Goal: Book appointment/travel/reservation

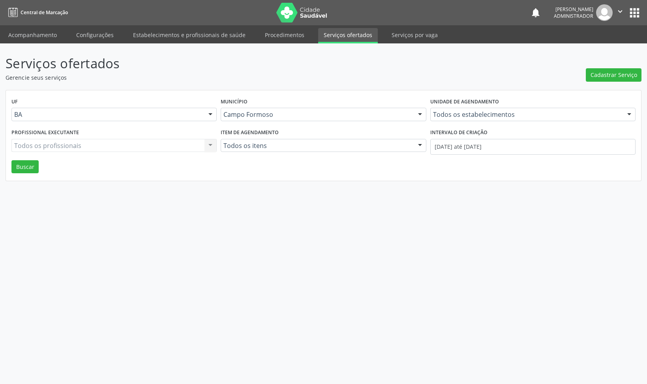
select select "8"
click at [454, 148] on input "01/09/2025 até 23/09/2025" at bounding box center [532, 147] width 205 height 16
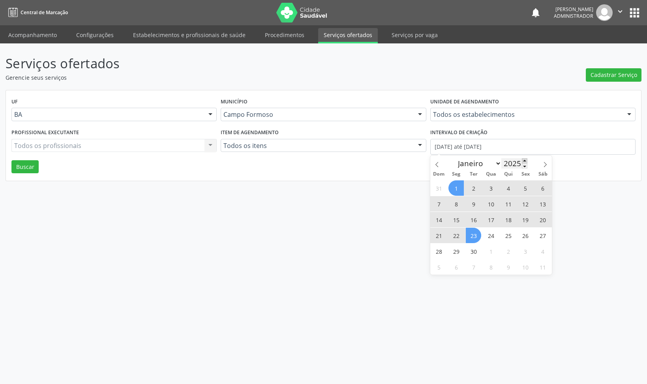
click at [523, 161] on span at bounding box center [525, 160] width 6 height 5
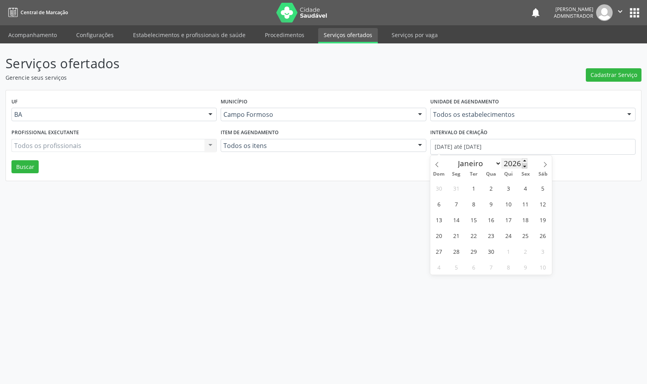
click at [524, 167] on span at bounding box center [525, 165] width 6 height 5
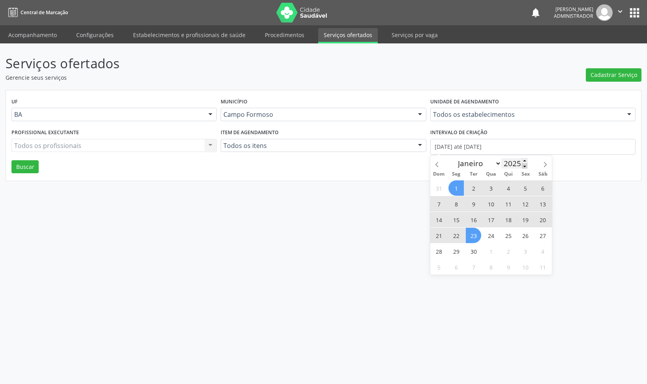
click at [524, 167] on span at bounding box center [525, 165] width 6 height 5
type input "2024"
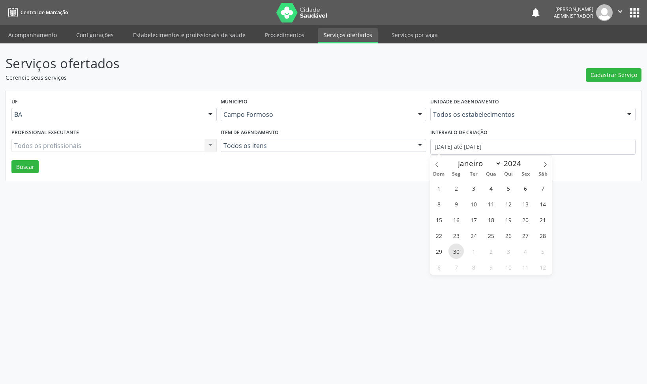
click at [454, 251] on span "30" at bounding box center [455, 250] width 15 height 15
type input "30/09/2024"
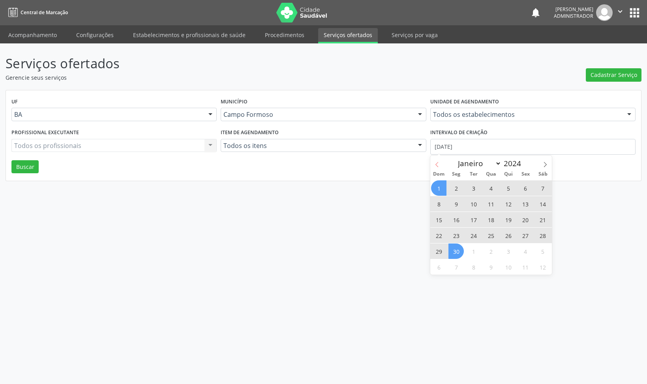
click at [438, 162] on span at bounding box center [436, 161] width 13 height 13
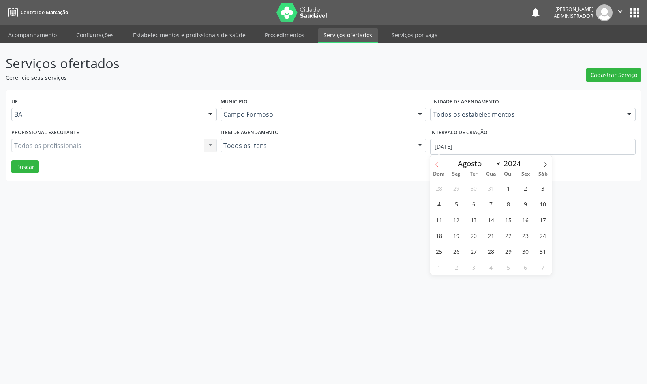
click at [436, 163] on icon at bounding box center [437, 165] width 6 height 6
select select "4"
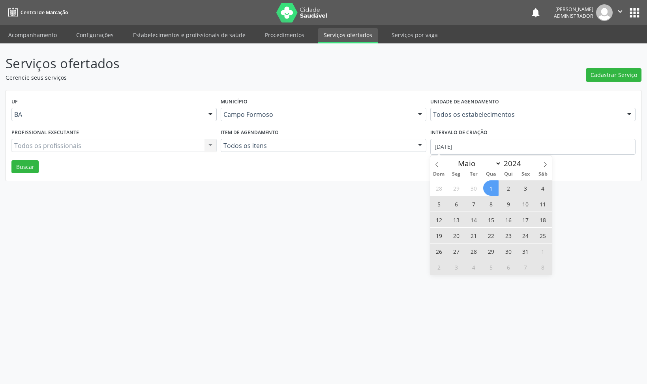
click at [491, 191] on span "1" at bounding box center [490, 187] width 15 height 15
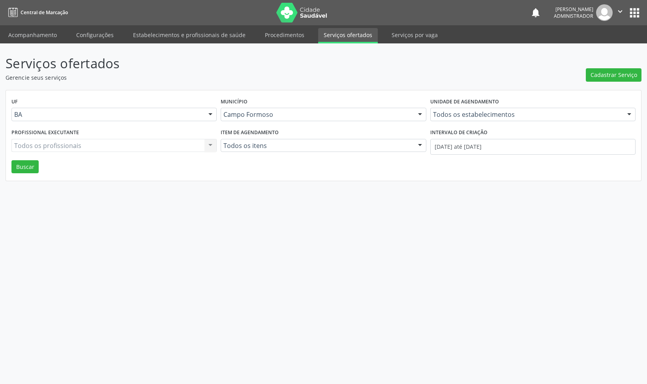
click at [39, 167] on div "UF BA BA Nenhum resultado encontrado para: " " Não há nenhuma opção para ser ex…" at bounding box center [323, 135] width 635 height 91
click at [35, 167] on button "Buscar" at bounding box center [24, 166] width 27 height 13
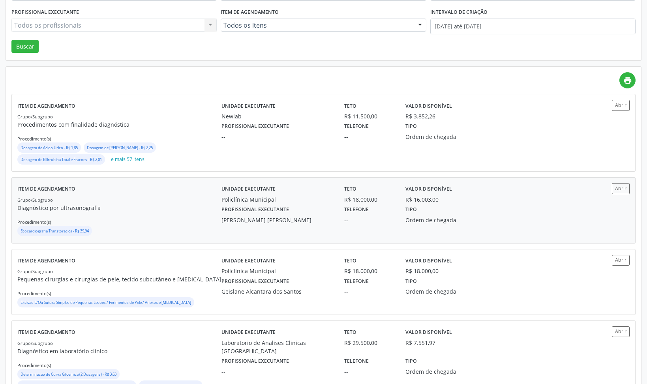
scroll to position [121, 0]
click at [621, 104] on button "Abrir" at bounding box center [621, 104] width 18 height 11
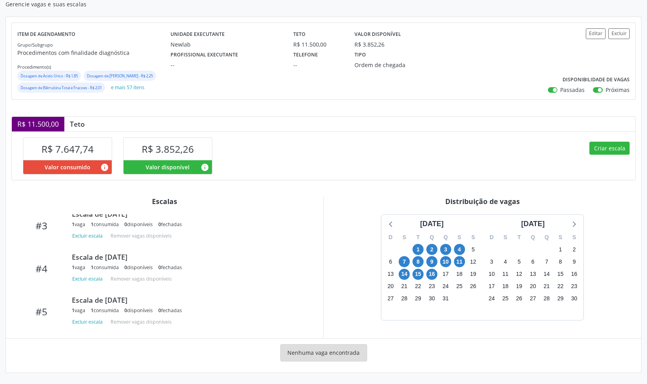
scroll to position [126, 0]
click at [230, 268] on div "1 vaga 1 consumida 0 disponíveis 0 fechadas" at bounding box center [189, 267] width 235 height 7
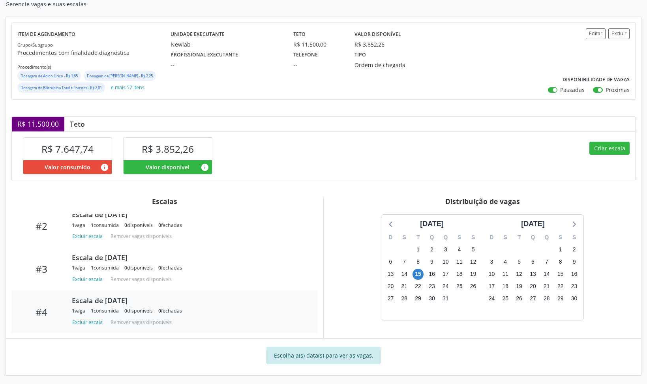
scroll to position [81, 0]
click at [221, 271] on div "1 vaga 1 consumida 0 disponíveis 0 fechadas" at bounding box center [189, 269] width 235 height 7
click at [401, 273] on span "14" at bounding box center [404, 274] width 11 height 11
click at [408, 271] on span "14" at bounding box center [404, 274] width 11 height 11
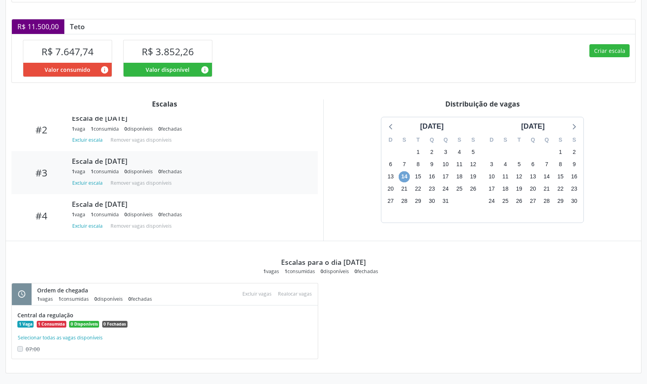
scroll to position [171, 0]
drag, startPoint x: 16, startPoint y: 315, endPoint x: 107, endPoint y: 312, distance: 91.2
click at [82, 314] on div "Central da regulação 1 Vaga 1 Consumida 0 Disponíveis 0 Fechadas Selecionar tod…" at bounding box center [165, 331] width 306 height 53
click at [107, 312] on div "Central da regulação" at bounding box center [164, 315] width 295 height 8
click at [157, 324] on div "1 Vaga 1 Consumida 0 Disponíveis 0 Fechadas" at bounding box center [164, 323] width 295 height 8
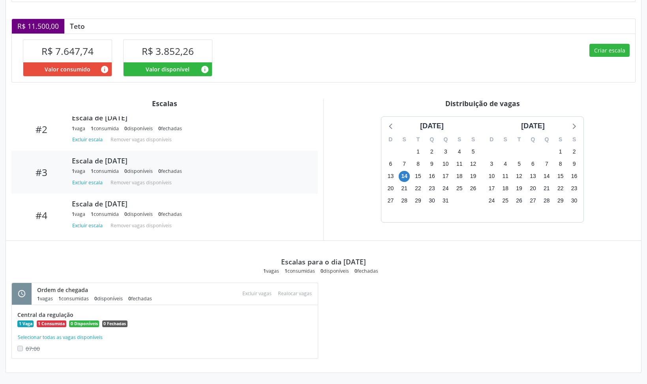
drag, startPoint x: 17, startPoint y: 316, endPoint x: 75, endPoint y: 315, distance: 58.0
click at [75, 315] on div "Central da regulação 1 Vaga 1 Consumida 0 Disponíveis 0 Fechadas Selecionar tod…" at bounding box center [165, 331] width 306 height 53
click at [91, 314] on div "Central da regulação" at bounding box center [164, 315] width 295 height 8
click at [243, 327] on div "1 Vaga 1 Consumida 0 Disponíveis 0 Fechadas" at bounding box center [164, 323] width 295 height 8
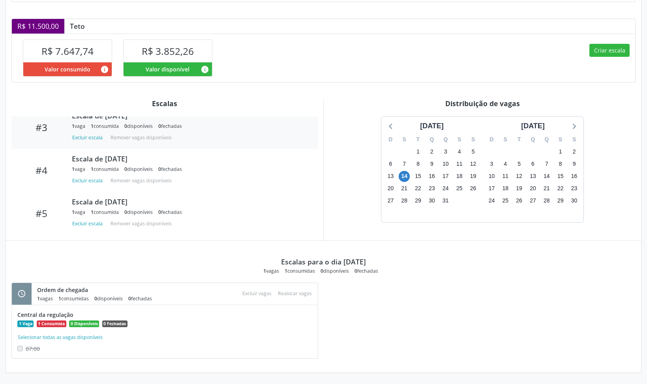
click at [331, 313] on div "schedule Ordem de chegada 1 vagas 1 consumidas 0 disponíveis 0 fechadas Atenção…" at bounding box center [323, 325] width 635 height 84
drag, startPoint x: 17, startPoint y: 315, endPoint x: 101, endPoint y: 316, distance: 84.1
click at [101, 316] on div "Central da regulação 1 Vaga 1 Consumida 0 Disponíveis 0 Fechadas Selecionar tod…" at bounding box center [165, 331] width 306 height 53
click at [180, 318] on div "Central da regulação" at bounding box center [164, 315] width 295 height 8
click at [54, 349] on div "07:00" at bounding box center [54, 348] width 74 height 8
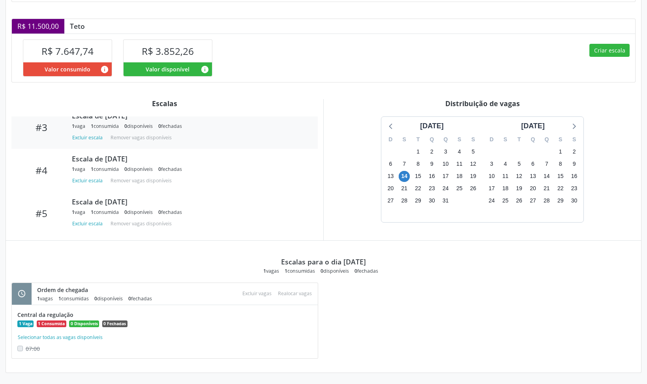
click at [292, 313] on div "Central da regulação" at bounding box center [164, 315] width 295 height 8
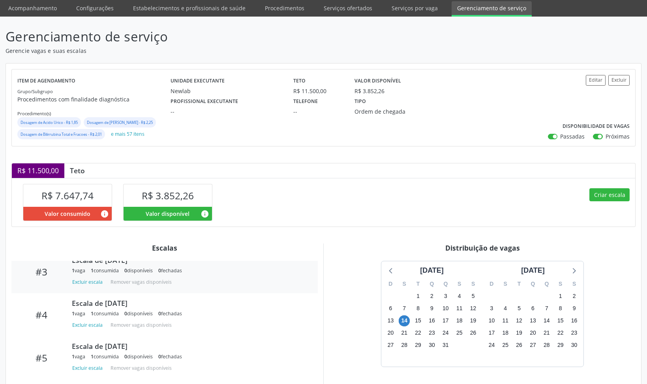
scroll to position [0, 0]
